Goal: Entertainment & Leisure: Consume media (video, audio)

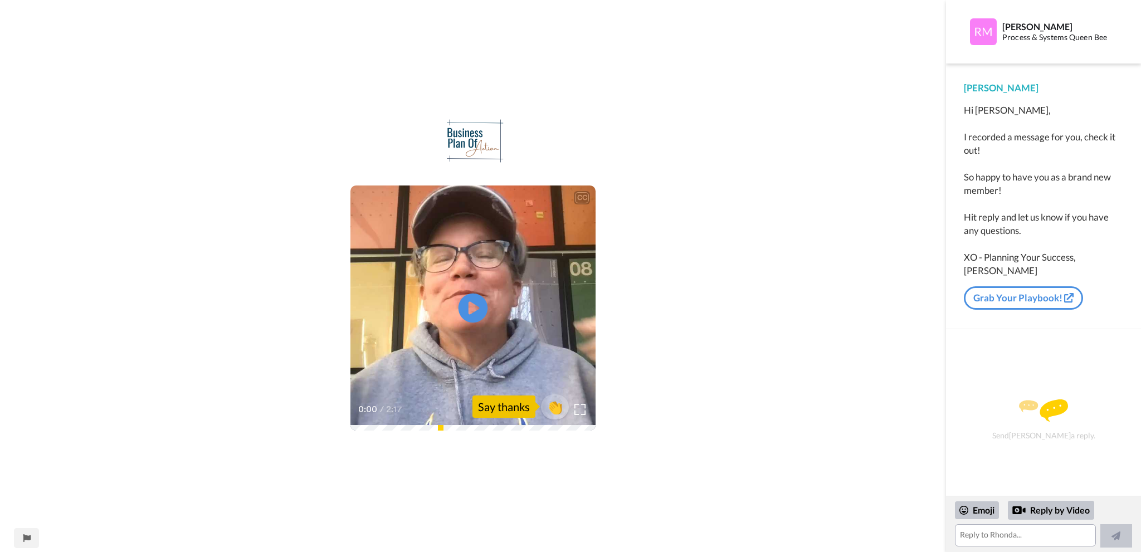
click at [474, 307] on icon "Play/Pause" at bounding box center [474, 308] width 30 height 53
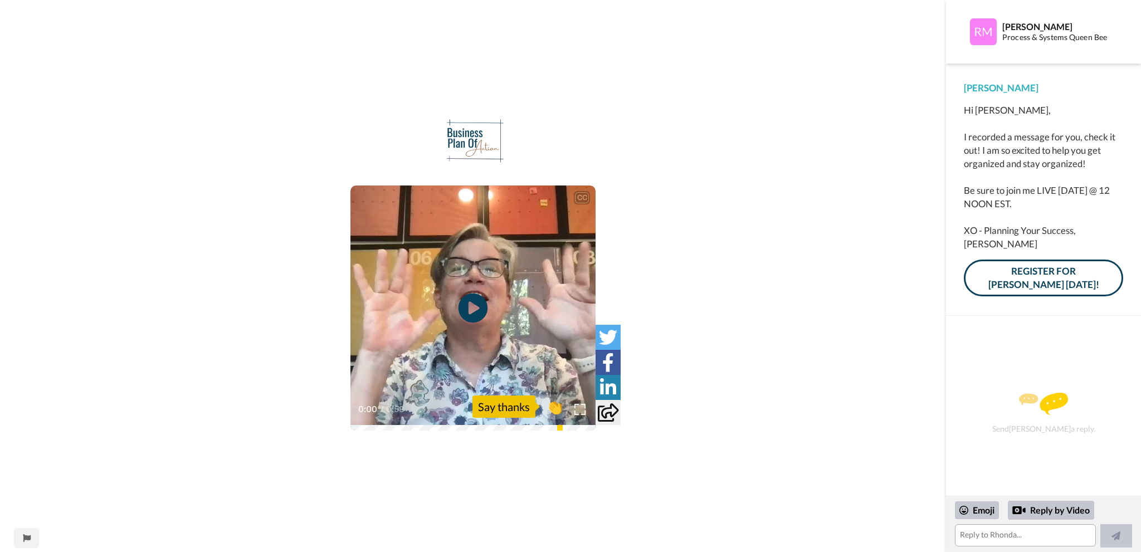
click at [469, 313] on icon "Play/Pause" at bounding box center [474, 308] width 30 height 53
click at [470, 301] on icon at bounding box center [474, 309] width 30 height 30
